Goal: Transaction & Acquisition: Book appointment/travel/reservation

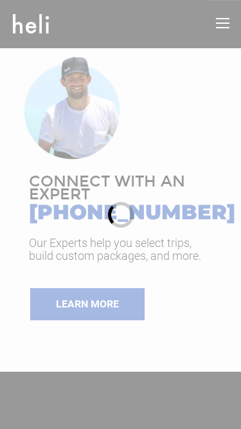
type input "Heli Skiing"
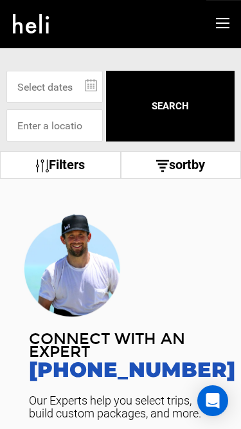
click at [147, 141] on button "SEARCH" at bounding box center [170, 106] width 129 height 71
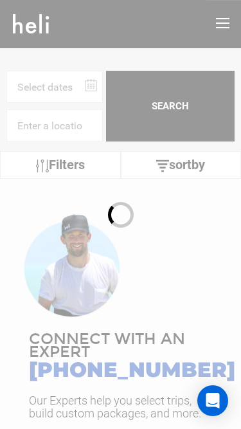
click at [174, 107] on div at bounding box center [120, 214] width 241 height 429
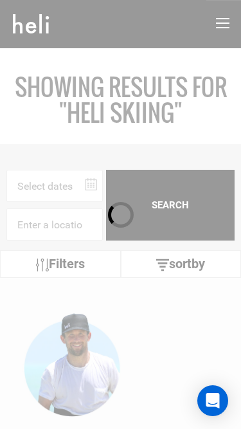
click at [136, 104] on h1 "SHOWING RESULTS FOR "Heli Skiing"" at bounding box center [120, 99] width 241 height 51
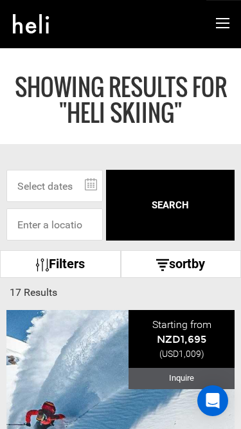
click at [195, 140] on div "SHOWING RESULTS FOR "Heli Skiing"" at bounding box center [120, 96] width 241 height 96
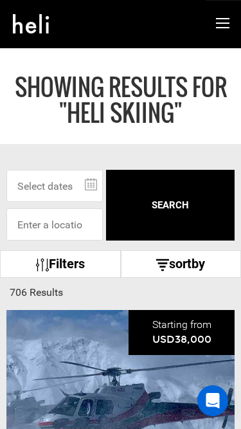
click at [206, 59] on div "SHOWING RESULTS FOR "Heli Skiing"" at bounding box center [120, 96] width 241 height 96
click at [76, 234] on input at bounding box center [54, 224] width 97 height 32
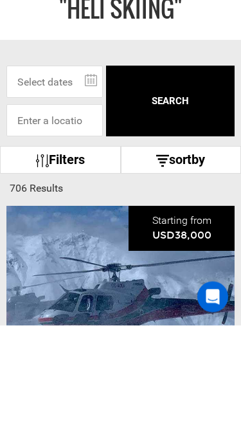
scroll to position [104, 0]
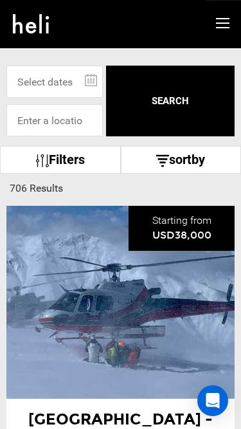
click at [127, 336] on div "Uman Lodge - Private Heli-Skiing Week | Patagonia Powder [GEOGRAPHIC_DATA]-Ski …" at bounding box center [120, 302] width 228 height 193
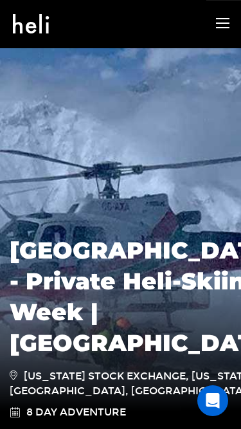
click at [208, 53] on img at bounding box center [120, 240] width 241 height 386
click at [70, 53] on img at bounding box center [120, 240] width 241 height 386
click at [161, 49] on img at bounding box center [120, 240] width 241 height 386
